Goal: Information Seeking & Learning: Learn about a topic

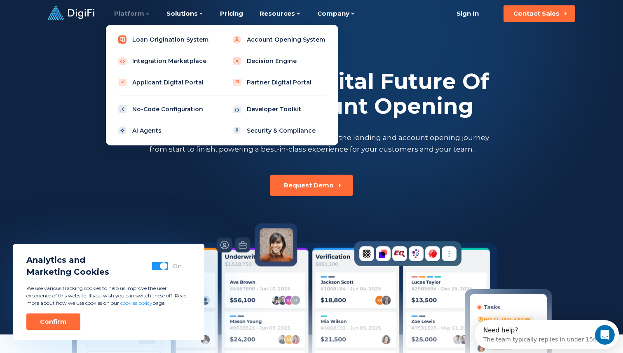
click at [139, 39] on link "Loan Origination System" at bounding box center [164, 39] width 105 height 16
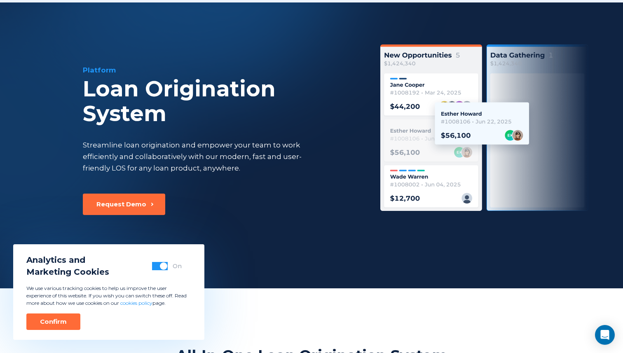
scroll to position [29, 0]
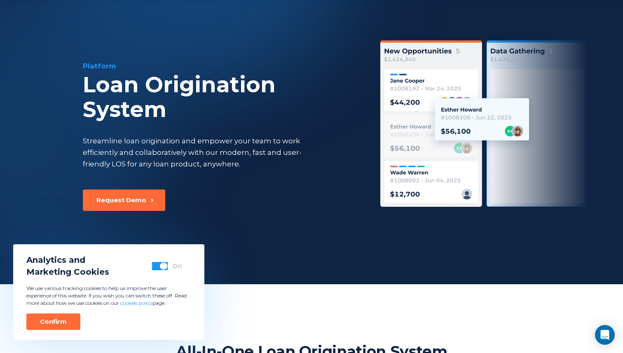
click at [160, 266] on span "button" at bounding box center [163, 265] width 7 height 7
click at [70, 324] on button "Confirm" at bounding box center [53, 321] width 54 height 16
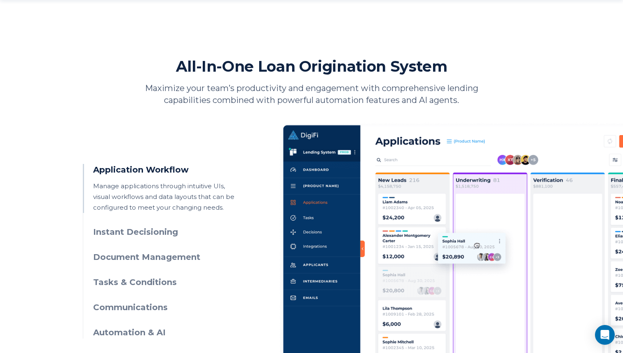
scroll to position [381, 0]
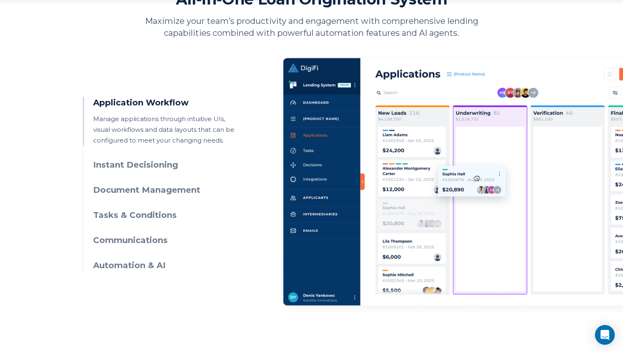
click at [152, 168] on h3 "Instant Decisioning" at bounding box center [167, 165] width 149 height 12
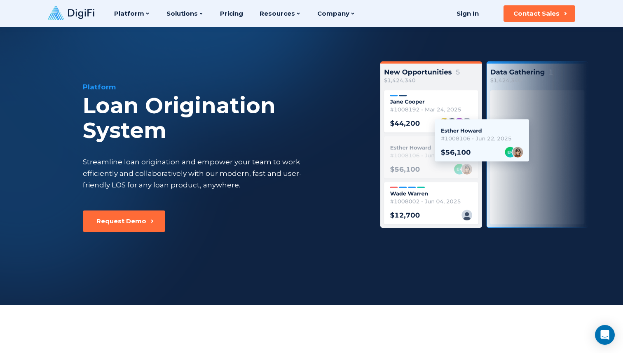
scroll to position [0, 0]
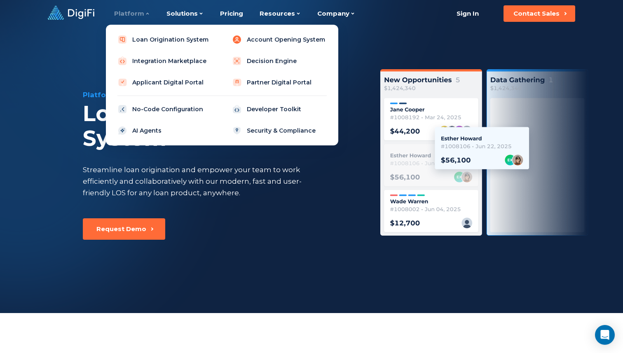
click at [263, 41] on link "Account Opening System" at bounding box center [279, 39] width 105 height 16
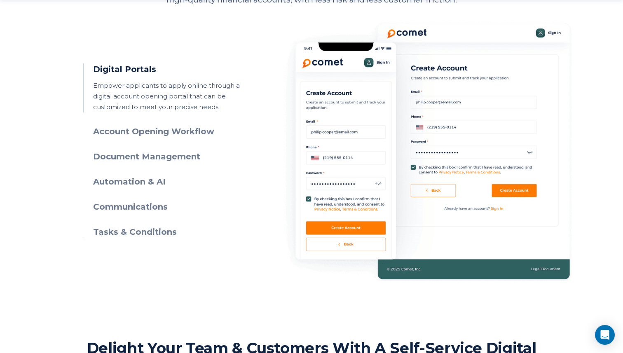
scroll to position [416, 0]
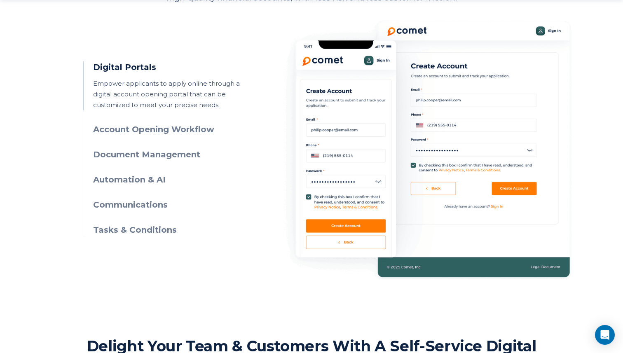
click at [194, 132] on h3 "Account Opening Workflow" at bounding box center [167, 130] width 149 height 12
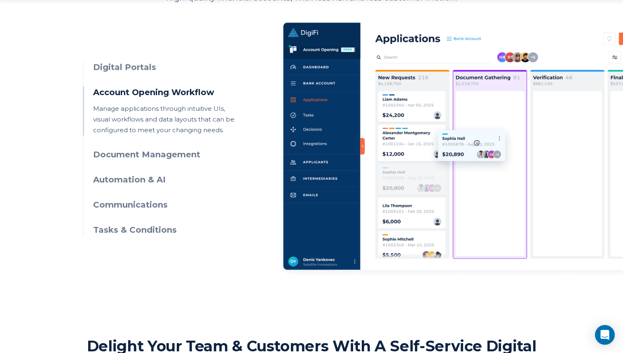
click at [189, 154] on h3 "Document Management" at bounding box center [167, 155] width 149 height 12
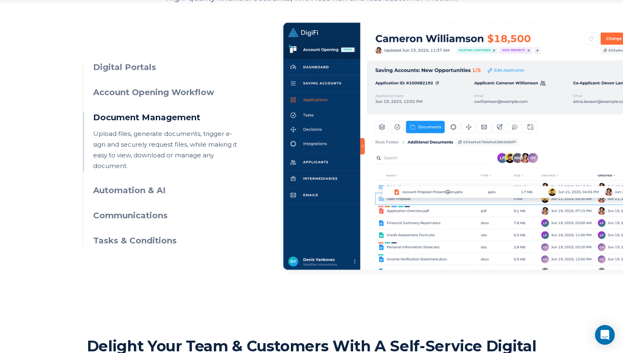
click at [187, 185] on h3 "Automation & AI" at bounding box center [167, 191] width 149 height 12
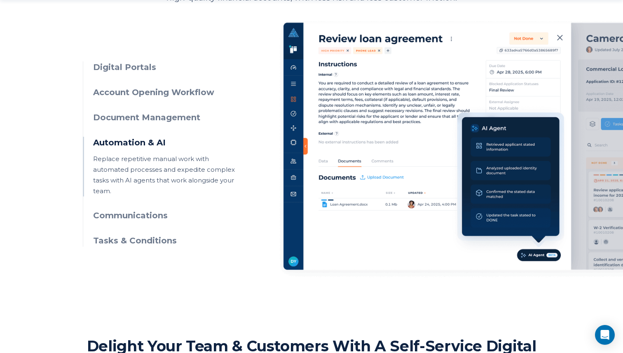
click at [199, 209] on ul "Digital Portals Empower applicants to apply online through a digital account op…" at bounding box center [163, 153] width 160 height 185
click at [168, 227] on ul "Digital Portals Empower applicants to apply online through a digital account op…" at bounding box center [163, 153] width 160 height 185
click at [161, 222] on ul "Digital Portals Empower applicants to apply online through a digital account op…" at bounding box center [163, 153] width 160 height 185
click at [161, 216] on h3 "Communications" at bounding box center [167, 216] width 149 height 12
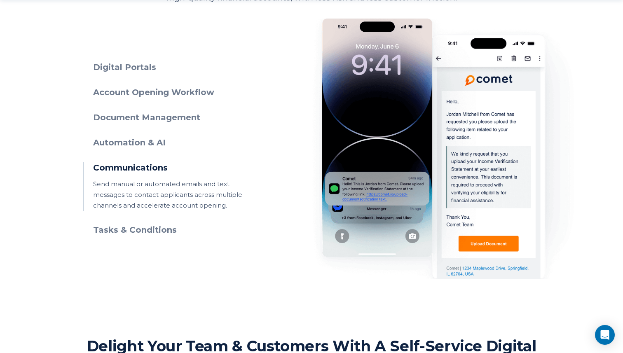
click at [161, 249] on div "Digital Portals Empower applicants to apply online through a digital account op…" at bounding box center [311, 141] width 457 height 275
click at [161, 236] on div "Digital Portals Empower applicants to apply online through a digital account op…" at bounding box center [311, 141] width 457 height 275
click at [162, 229] on h3 "Tasks & Conditions" at bounding box center [167, 230] width 149 height 12
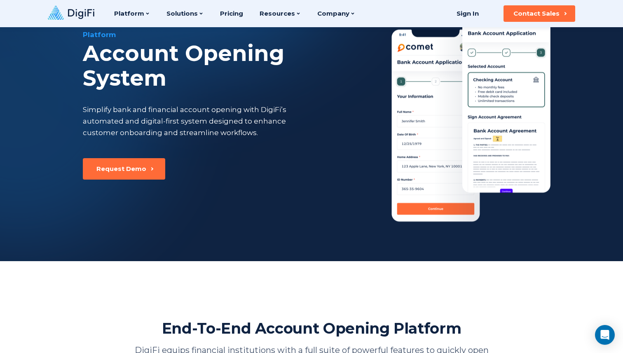
scroll to position [0, 0]
